Goal: Navigation & Orientation: Understand site structure

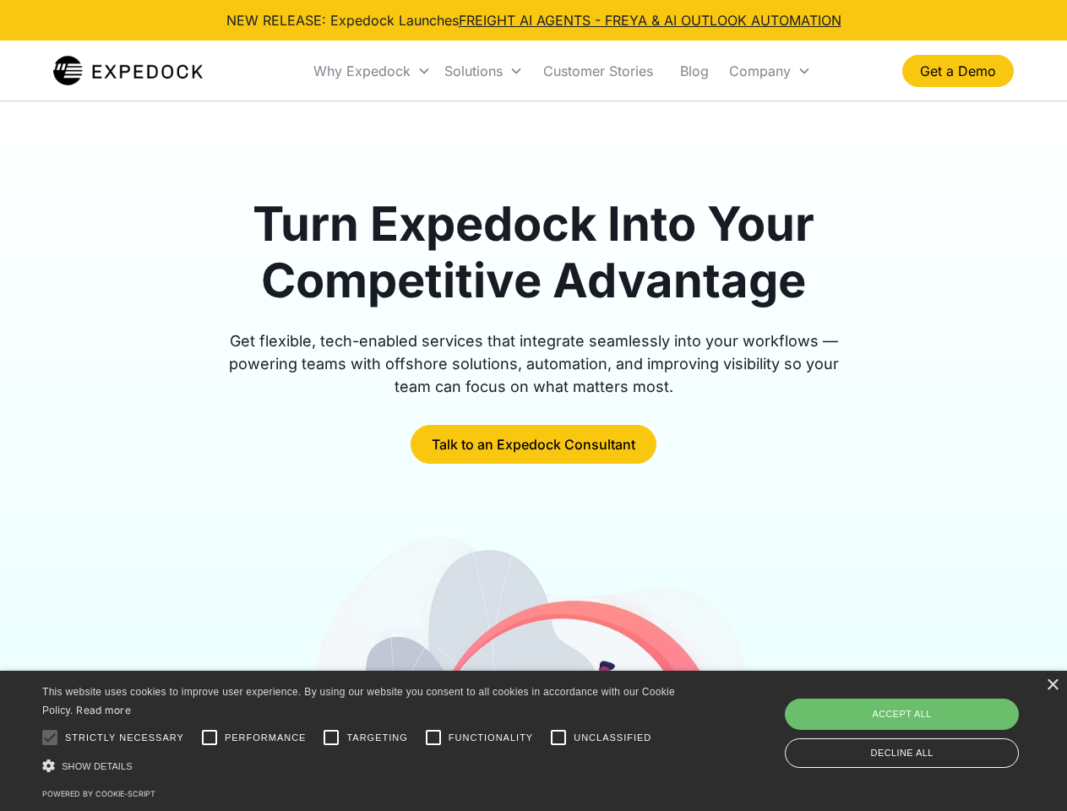
click at [373, 71] on div "Why Expedock" at bounding box center [361, 71] width 97 height 17
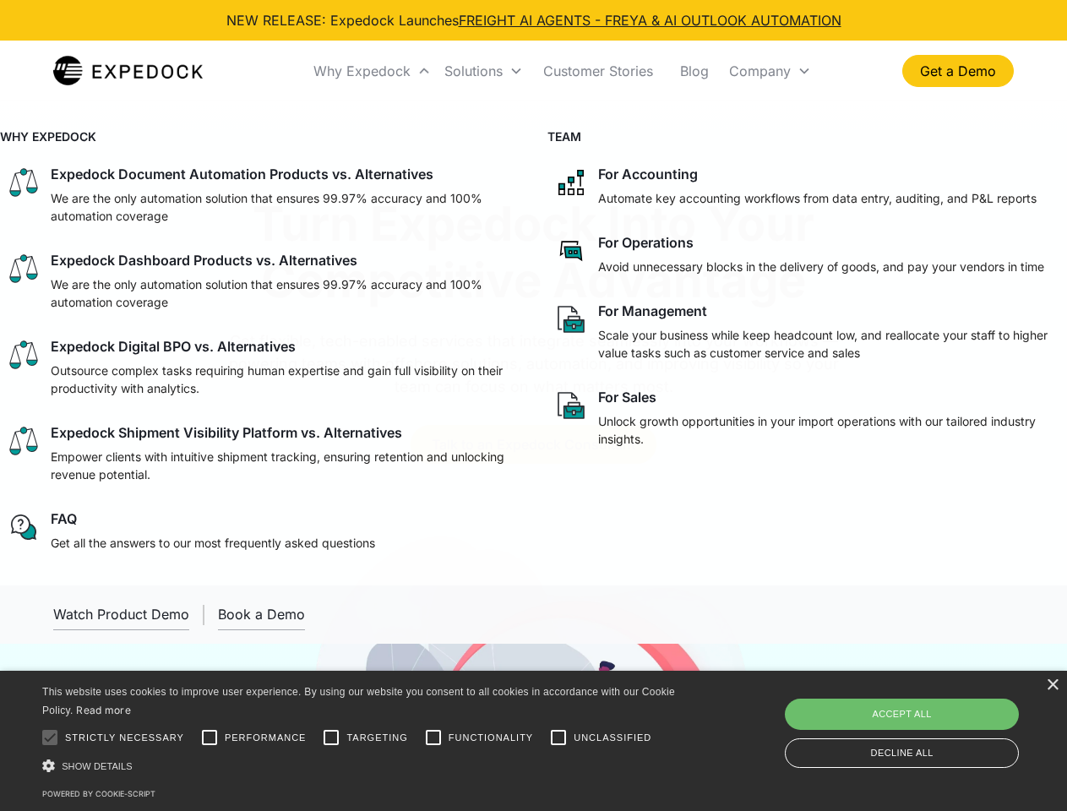
click at [483, 71] on div "Solutions" at bounding box center [473, 71] width 58 height 17
click at [770, 71] on div "Company" at bounding box center [760, 71] width 62 height 17
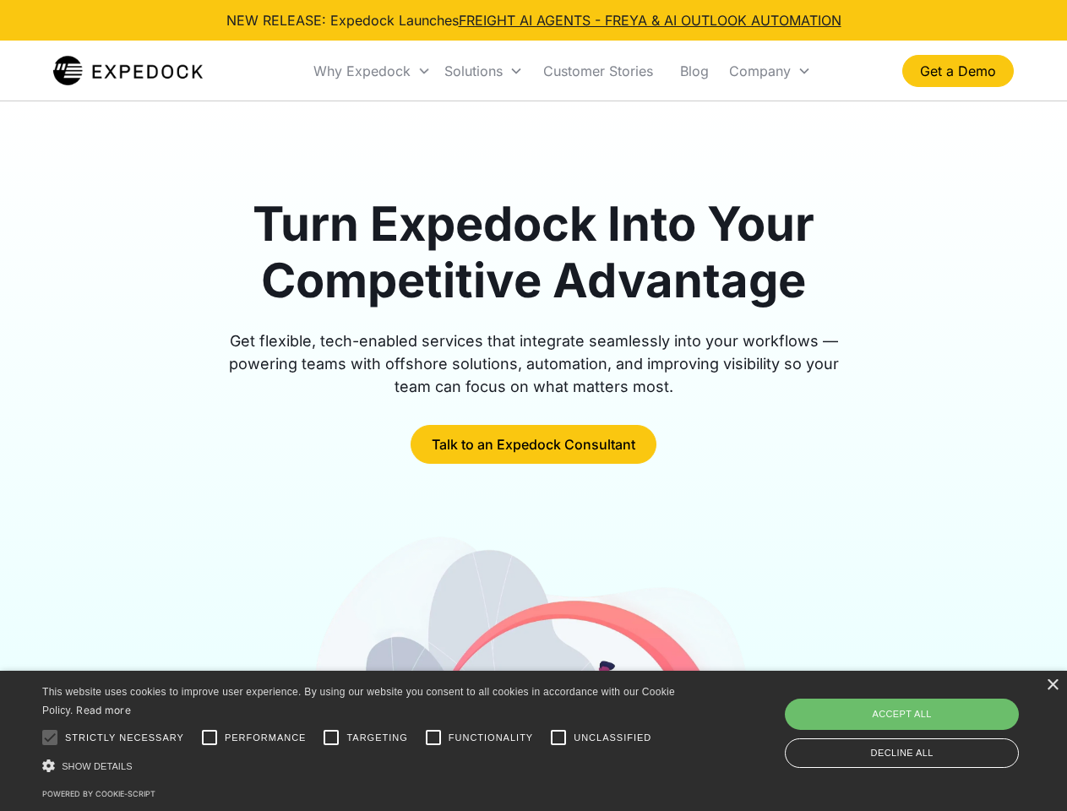
click at [50, 738] on div at bounding box center [50, 738] width 34 height 34
click at [210, 738] on input "Performance" at bounding box center [210, 738] width 34 height 34
checkbox input "true"
click at [331, 738] on input "Targeting" at bounding box center [331, 738] width 34 height 34
checkbox input "true"
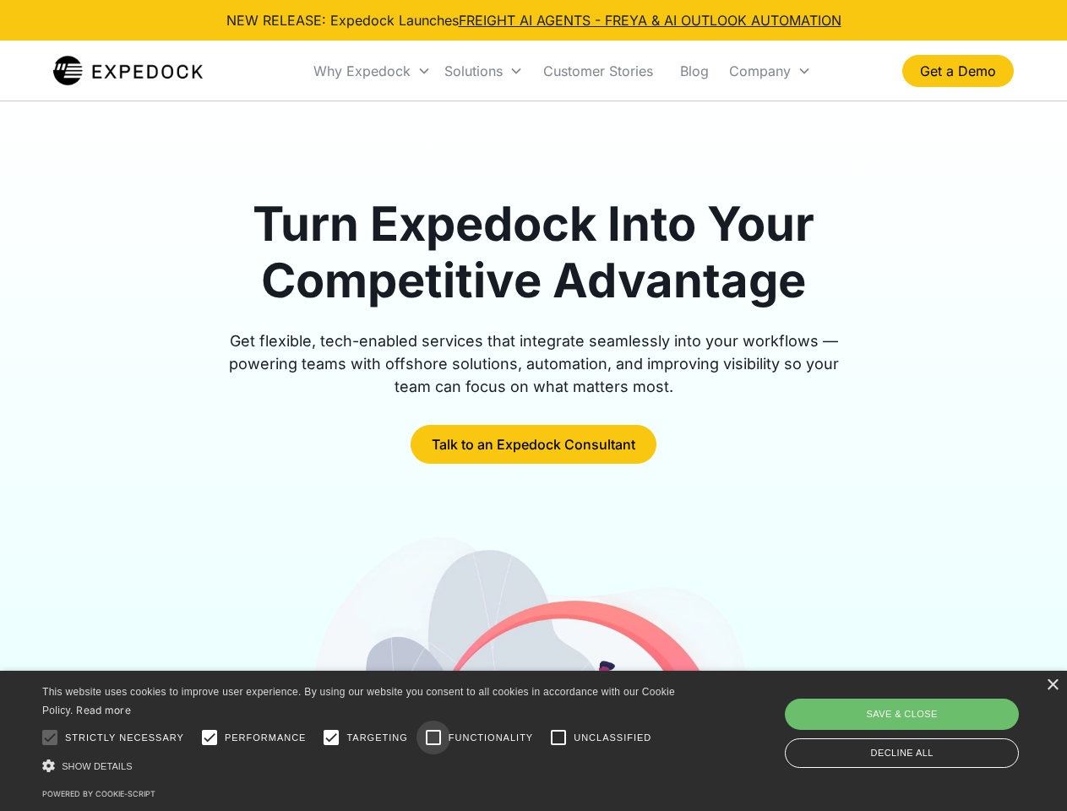
click at [433, 738] on input "Functionality" at bounding box center [434, 738] width 34 height 34
checkbox input "true"
click at [558, 738] on input "Unclassified" at bounding box center [559, 738] width 34 height 34
checkbox input "true"
click at [362, 765] on div "Show details Hide details" at bounding box center [361, 766] width 639 height 18
